Goal: Information Seeking & Learning: Understand process/instructions

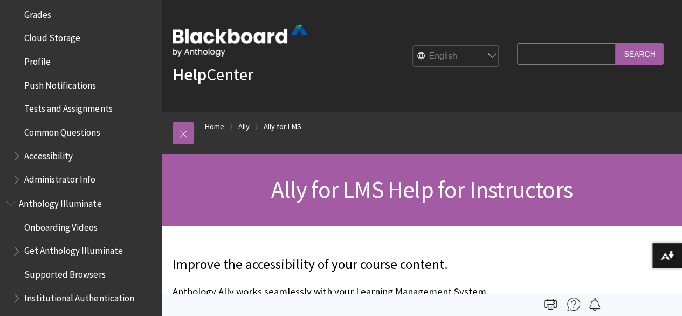
scroll to position [838, 0]
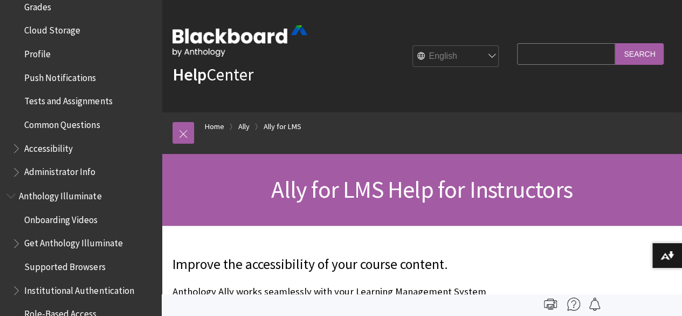
click at [14, 153] on span "Book outline for Blackboard App Help" at bounding box center [17, 145] width 11 height 13
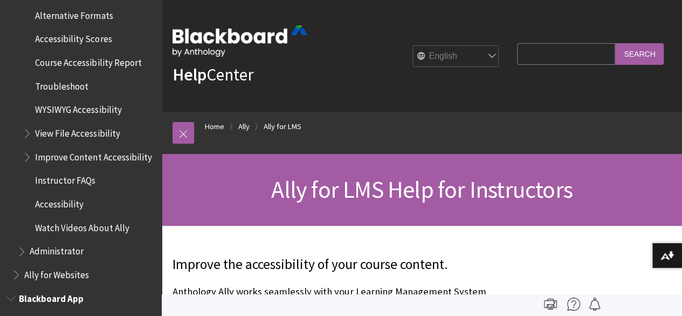
scroll to position [142, 0]
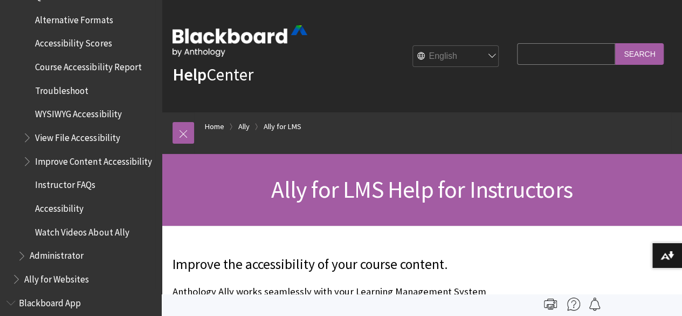
click at [68, 167] on span "Improve Content Accessibility" at bounding box center [93, 159] width 117 height 15
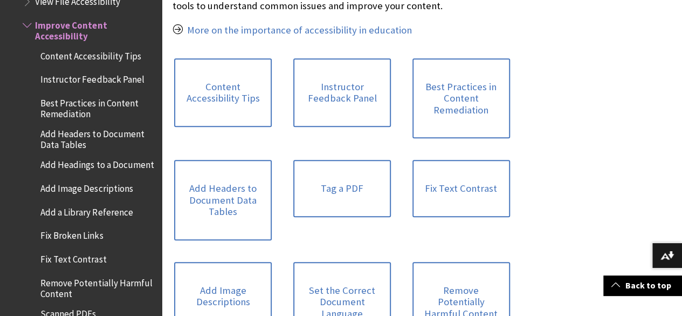
scroll to position [301, 0]
click at [272, 261] on link "Add Image Descriptions" at bounding box center [223, 295] width 98 height 68
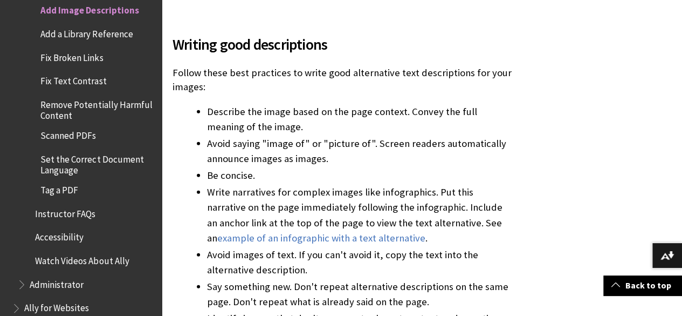
scroll to position [3380, 0]
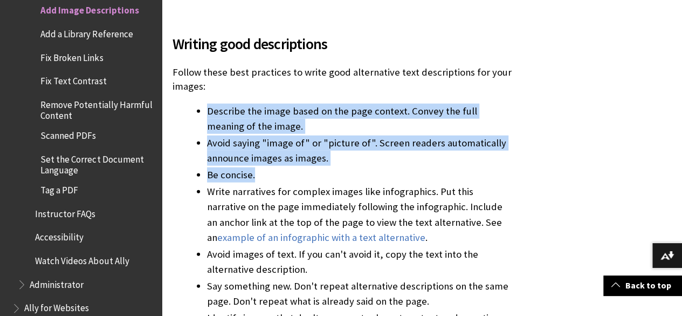
drag, startPoint x: 207, startPoint y: 65, endPoint x: 270, endPoint y: 133, distance: 92.8
click at [270, 133] on ul "Describe the image based on the page context. Convey the full meaning of the im…" at bounding box center [342, 215] width 339 height 222
copy ul "Describe the image based on the page context. Convey the full meaning of the im…"
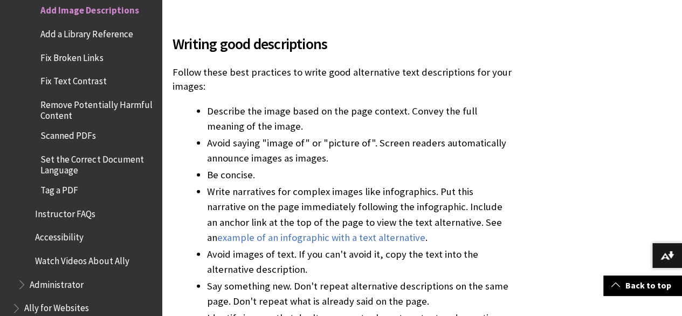
click at [323, 184] on li "Write narratives for complex images like infographics. Put this narrative on th…" at bounding box center [359, 214] width 305 height 60
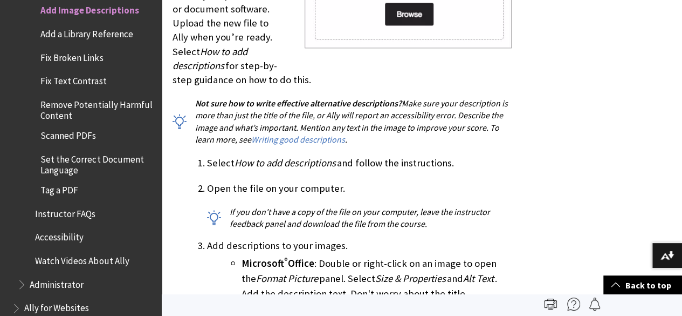
scroll to position [2783, 0]
